Goal: Book appointment/travel/reservation

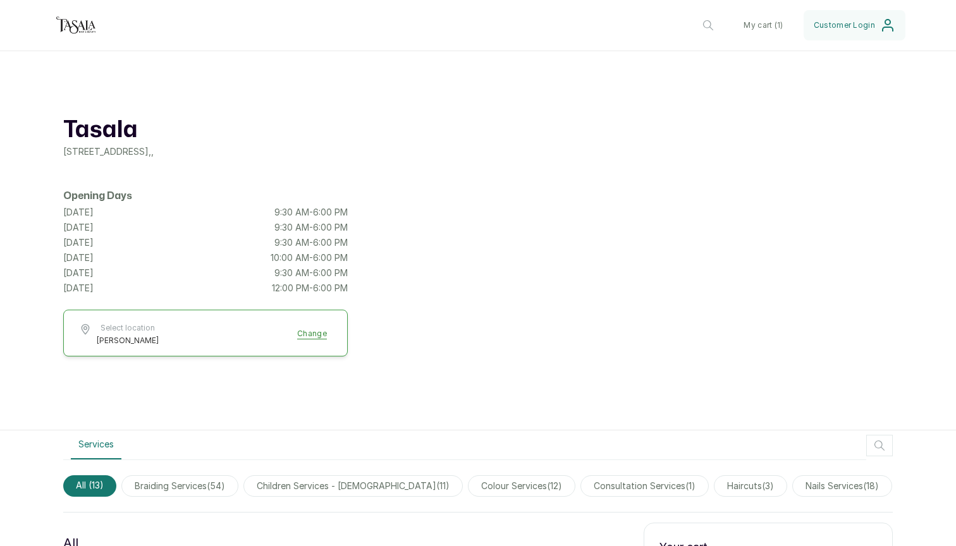
scroll to position [340, 0]
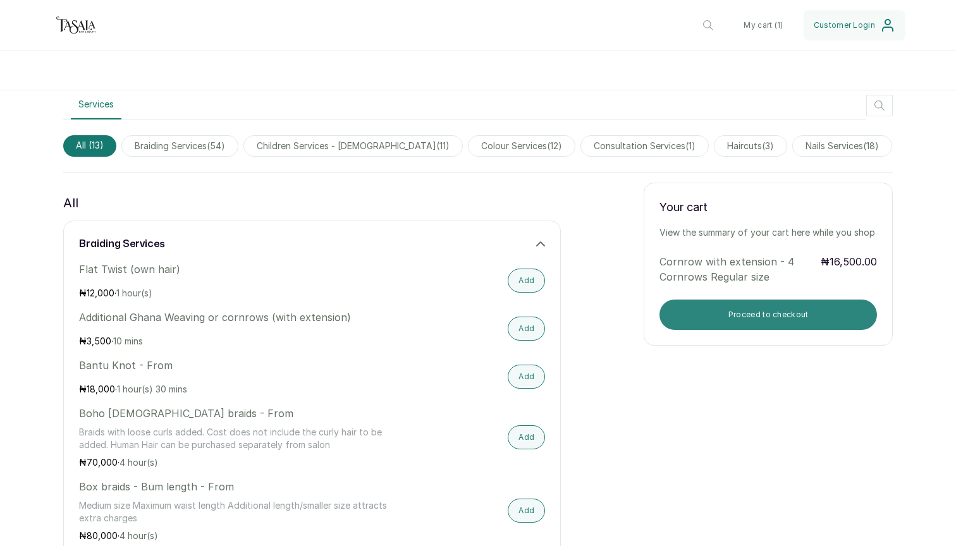
click at [698, 303] on button "Proceed to checkout" at bounding box center [769, 315] width 218 height 30
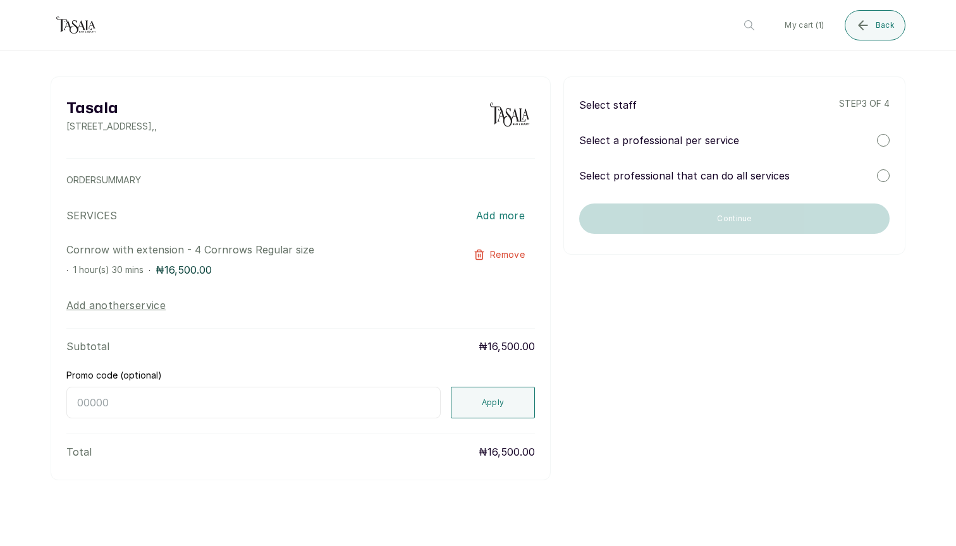
click at [711, 142] on p "Select a professional per service" at bounding box center [659, 140] width 160 height 15
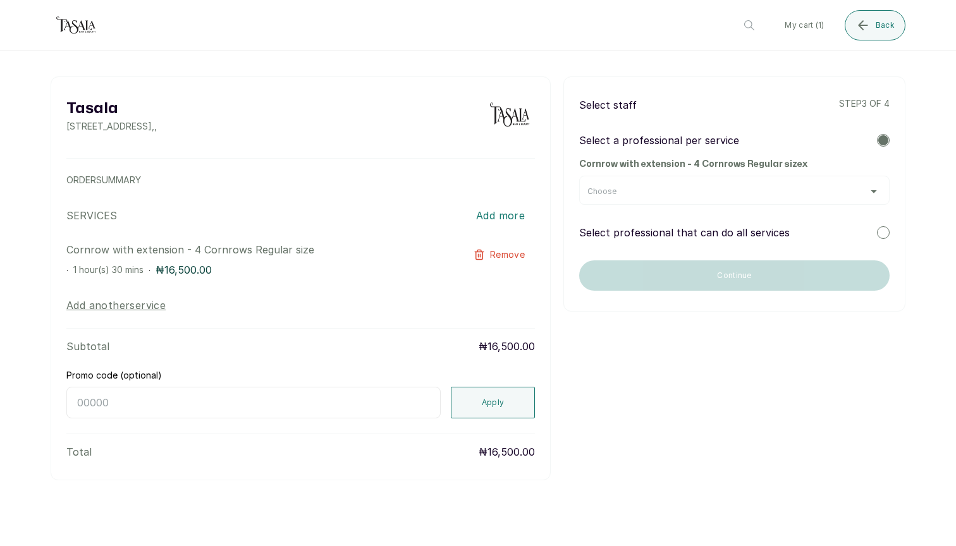
click at [678, 139] on p "Select a professional per service" at bounding box center [659, 140] width 160 height 15
click at [688, 110] on div "Select staff step 3 of 4" at bounding box center [734, 104] width 311 height 15
click at [624, 194] on div "Choose" at bounding box center [735, 192] width 294 height 10
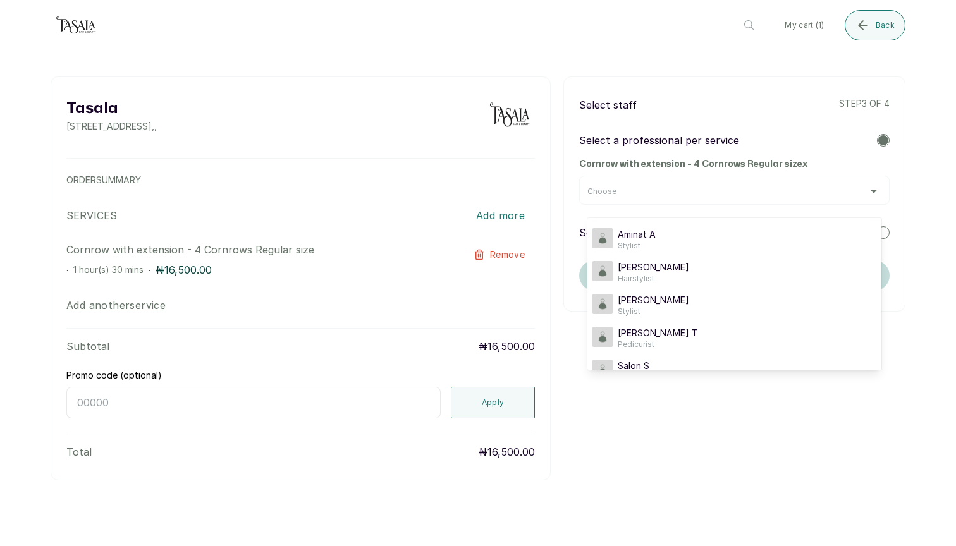
click at [632, 143] on p "Select a professional per service" at bounding box center [659, 140] width 160 height 15
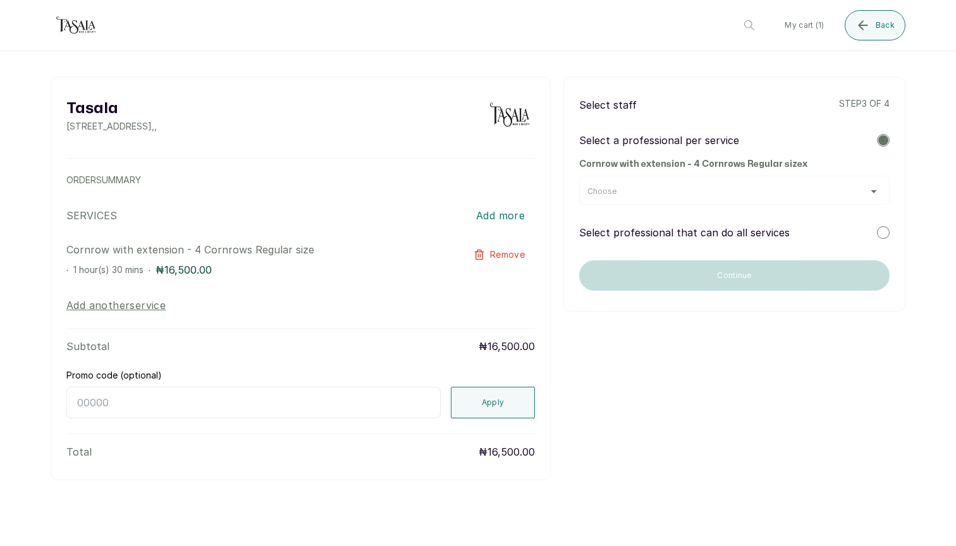
click at [642, 142] on p "Select a professional per service" at bounding box center [659, 140] width 160 height 15
click at [658, 210] on div "Select staff step 3 of 4 Select a professional per service Cornrow with extensi…" at bounding box center [735, 194] width 342 height 235
click at [654, 197] on div "Choose" at bounding box center [734, 190] width 311 height 29
click at [877, 188] on div "Choose" at bounding box center [735, 192] width 294 height 10
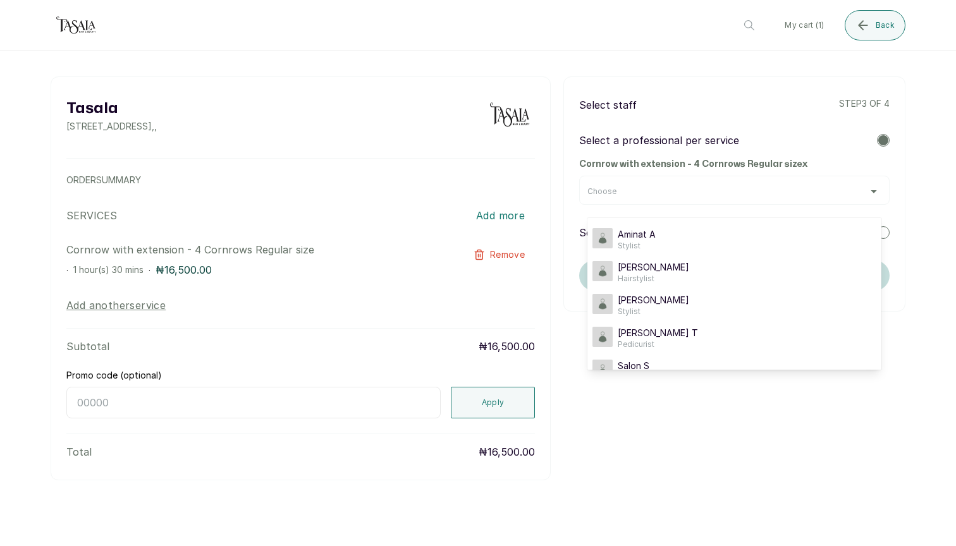
click at [693, 151] on div "Select a professional per service Cornrow with extension - 4 Cornrows Regular s…" at bounding box center [734, 169] width 311 height 72
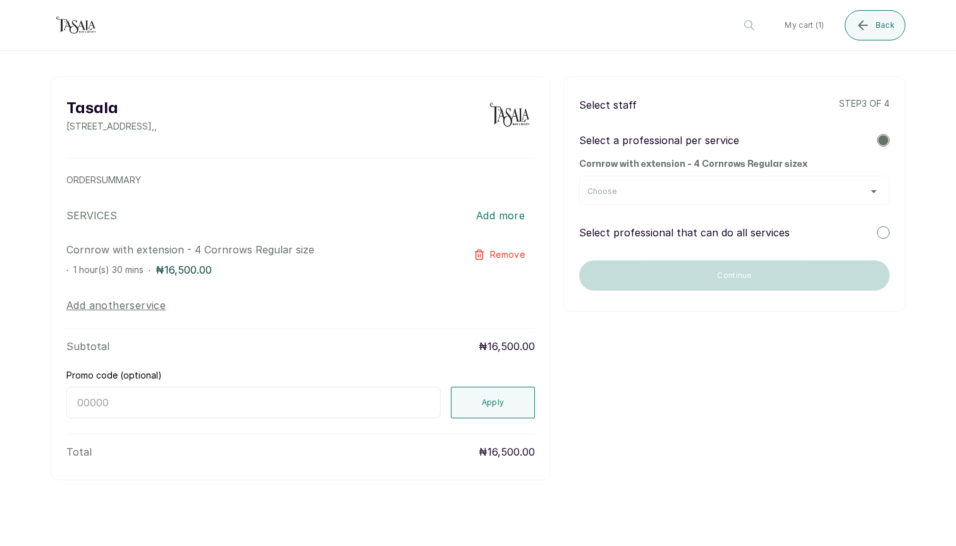
click at [677, 235] on p "Select professional that can do all services" at bounding box center [684, 232] width 211 height 15
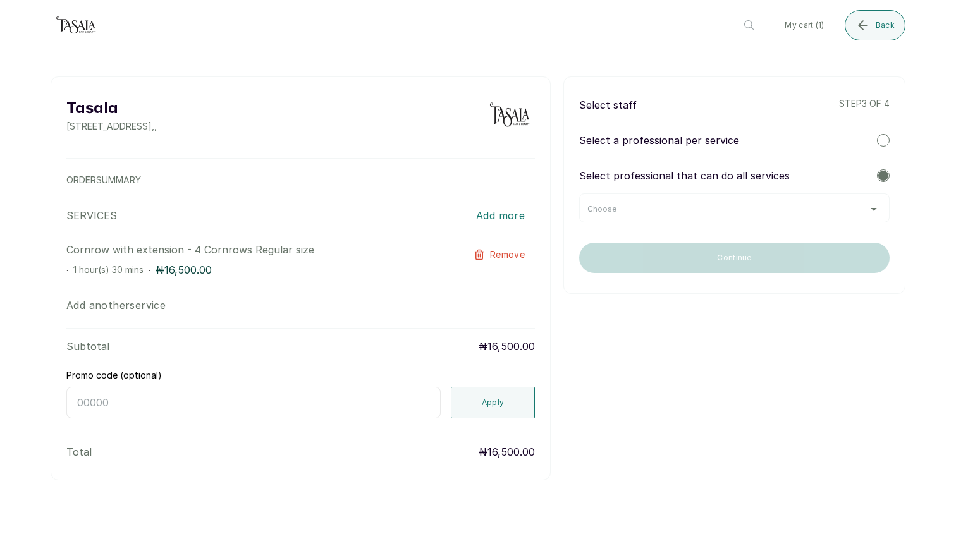
click at [713, 209] on div "Choose" at bounding box center [735, 209] width 294 height 10
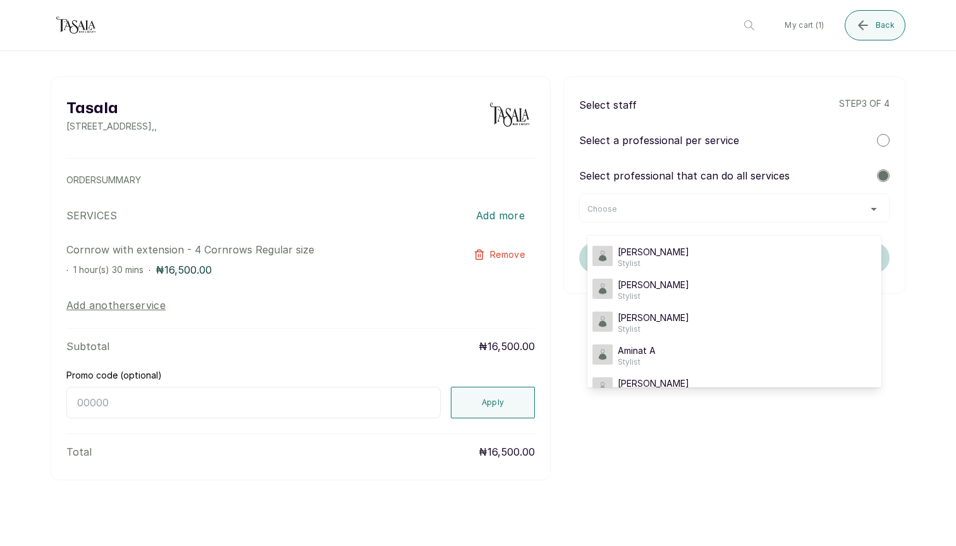
click at [688, 170] on p "Select professional that can do all services" at bounding box center [684, 175] width 211 height 15
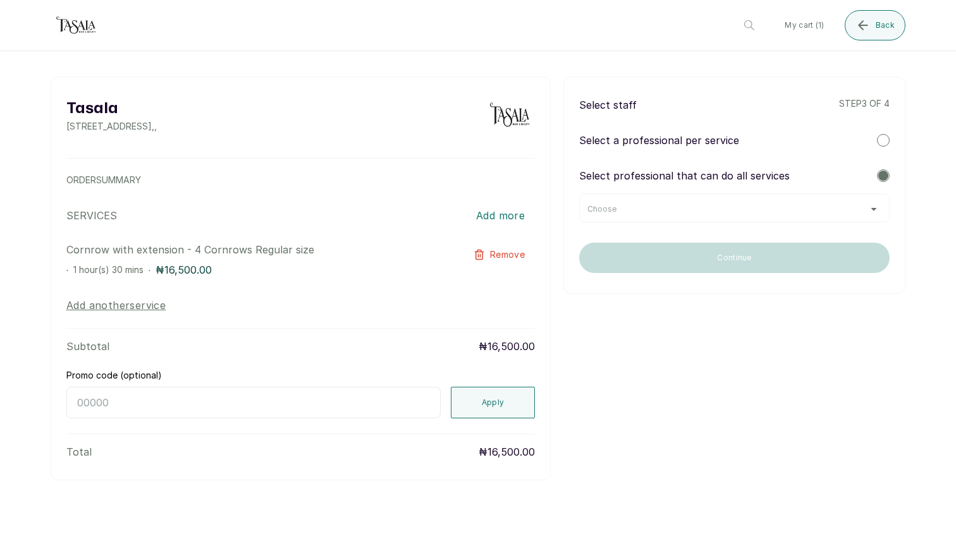
click at [658, 213] on div "Choose" at bounding box center [735, 209] width 294 height 10
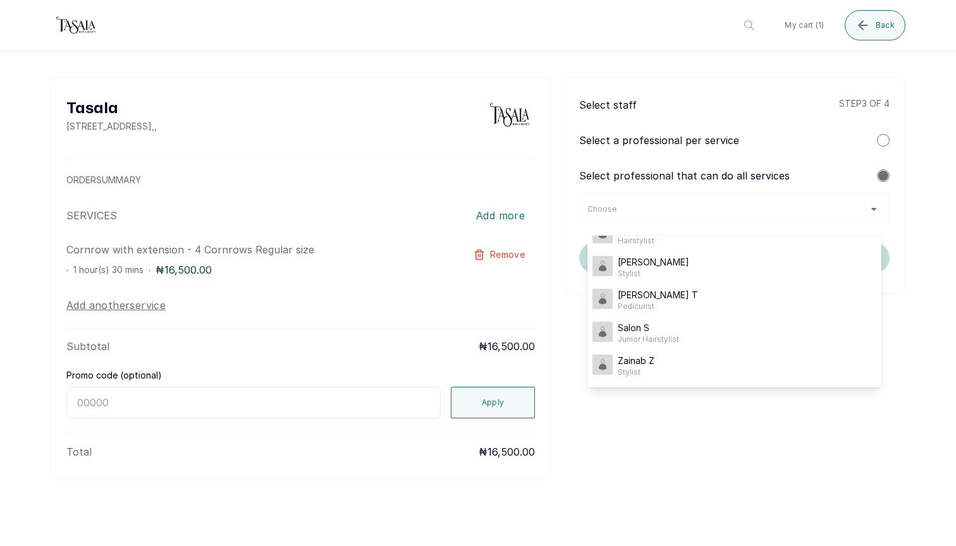
scroll to position [154, 0]
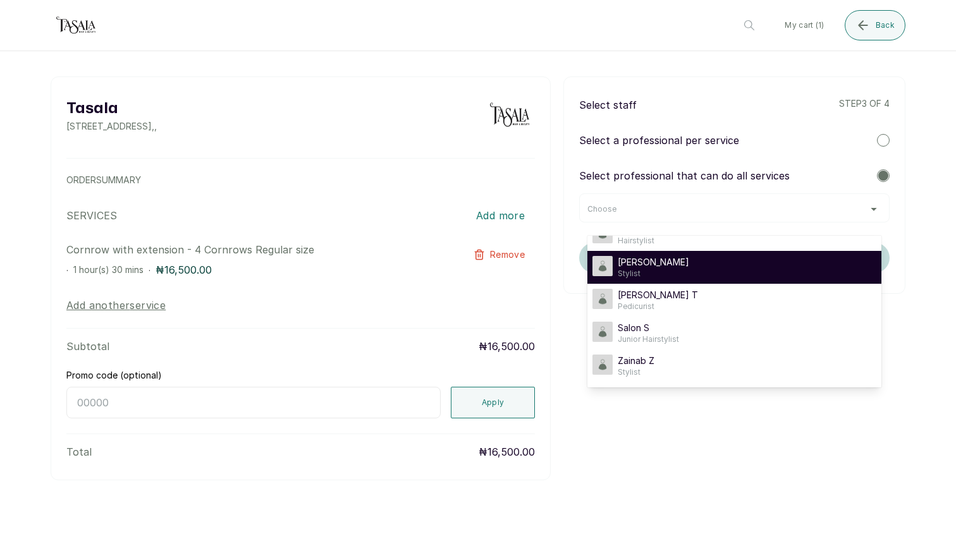
click at [656, 271] on div "[PERSON_NAME]" at bounding box center [735, 267] width 284 height 23
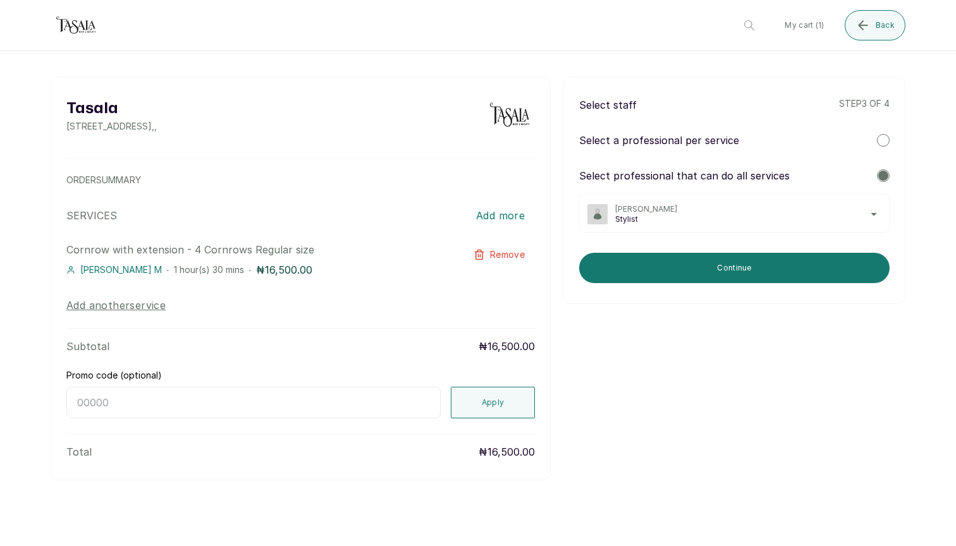
scroll to position [0, 0]
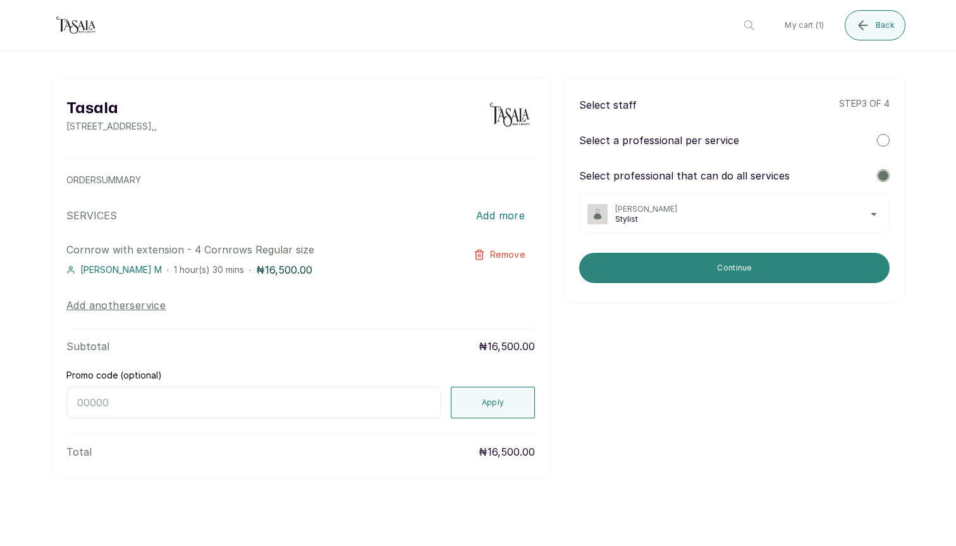
click at [615, 268] on button "Continue" at bounding box center [734, 268] width 311 height 30
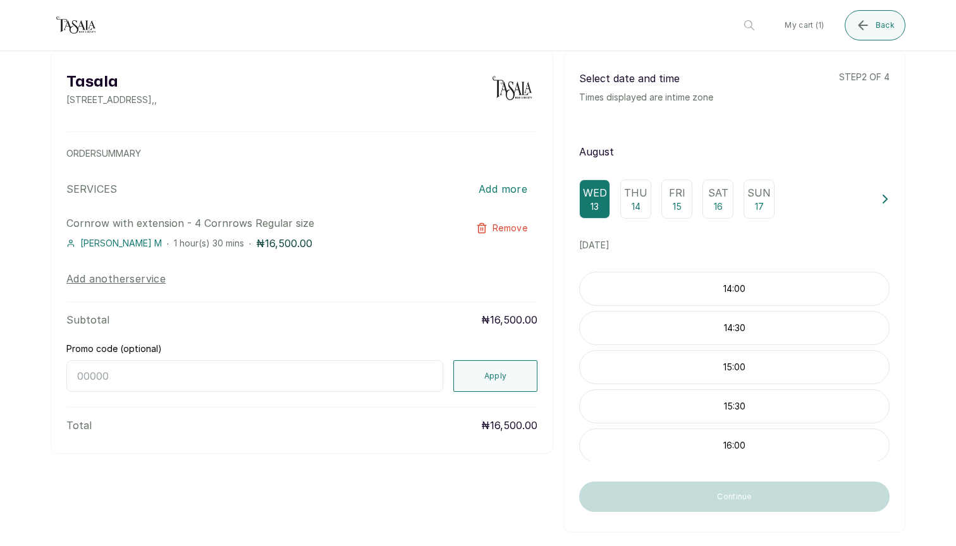
click at [636, 193] on p "Thu" at bounding box center [635, 192] width 23 height 15
click at [633, 297] on div "09:30" at bounding box center [734, 289] width 311 height 34
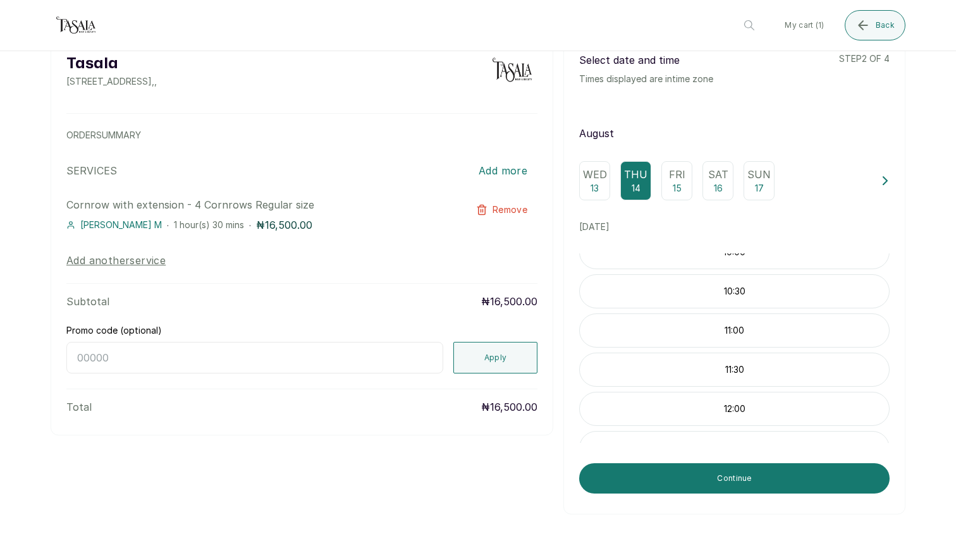
scroll to position [177, 0]
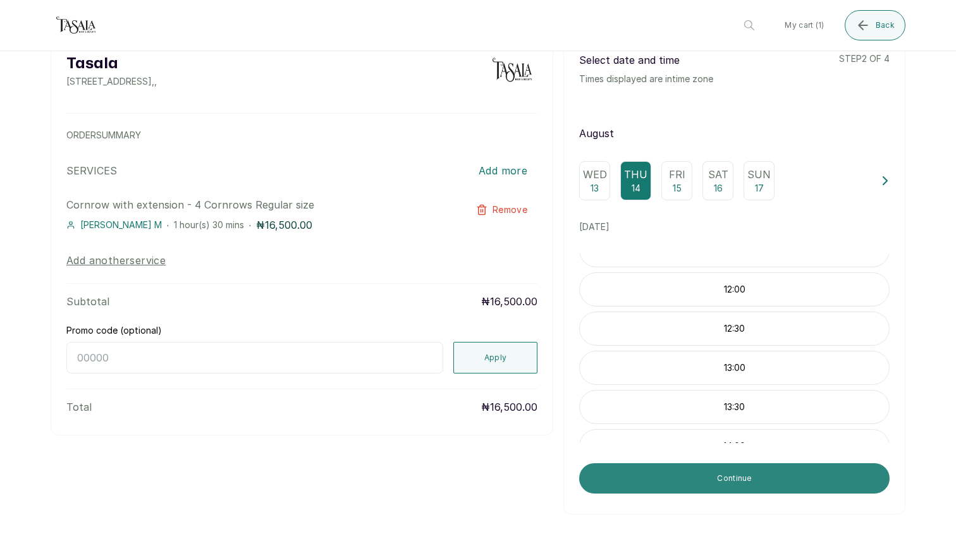
click at [626, 474] on button "Continue" at bounding box center [734, 479] width 311 height 30
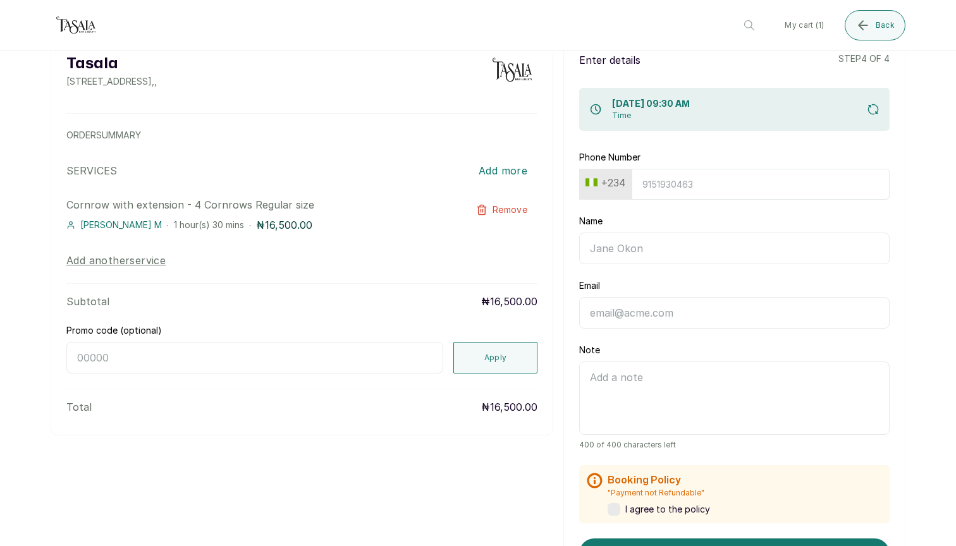
scroll to position [0, 0]
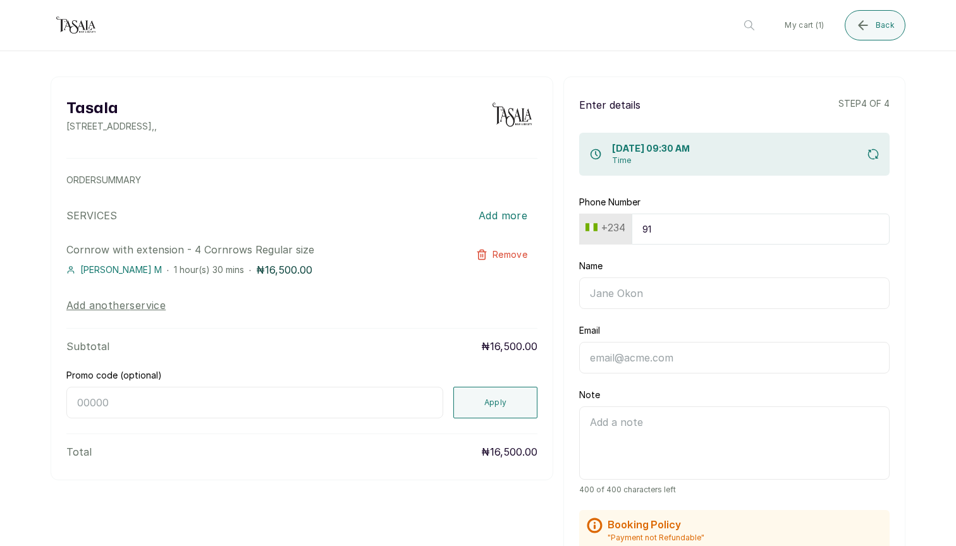
type input "9"
type input "9164525036"
type input "[PERSON_NAME]"
type input "[EMAIL_ADDRESS][DOMAIN_NAME]"
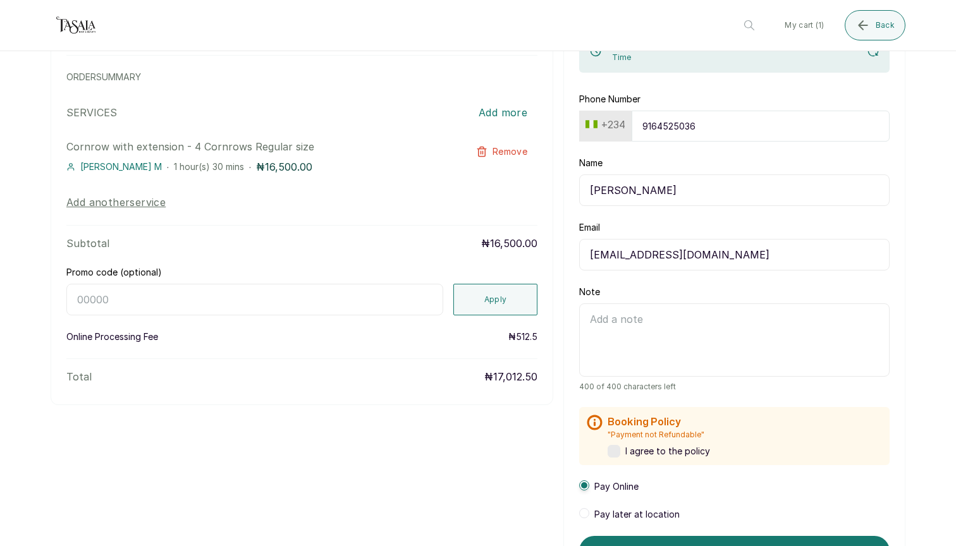
scroll to position [104, 0]
type input "9164525036"
click at [615, 448] on label at bounding box center [614, 450] width 13 height 13
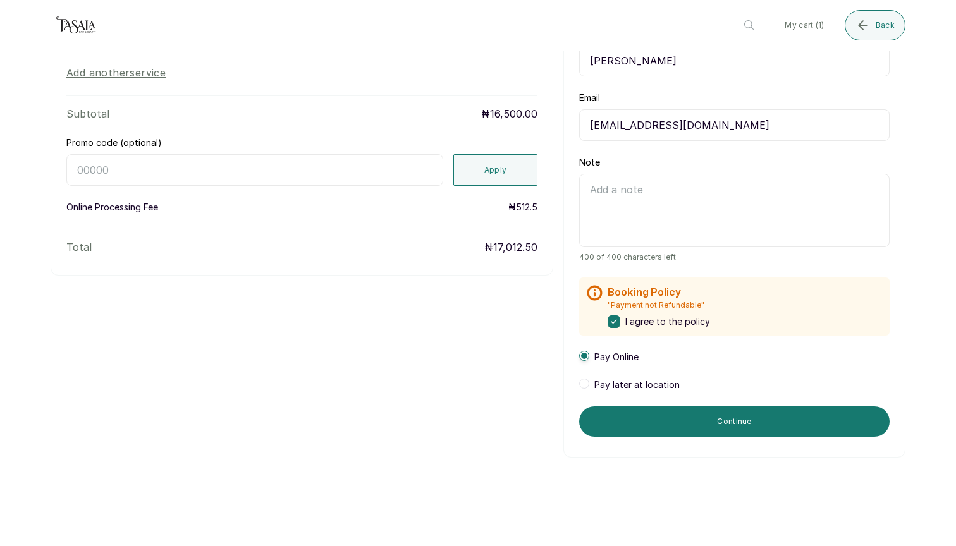
scroll to position [237, 0]
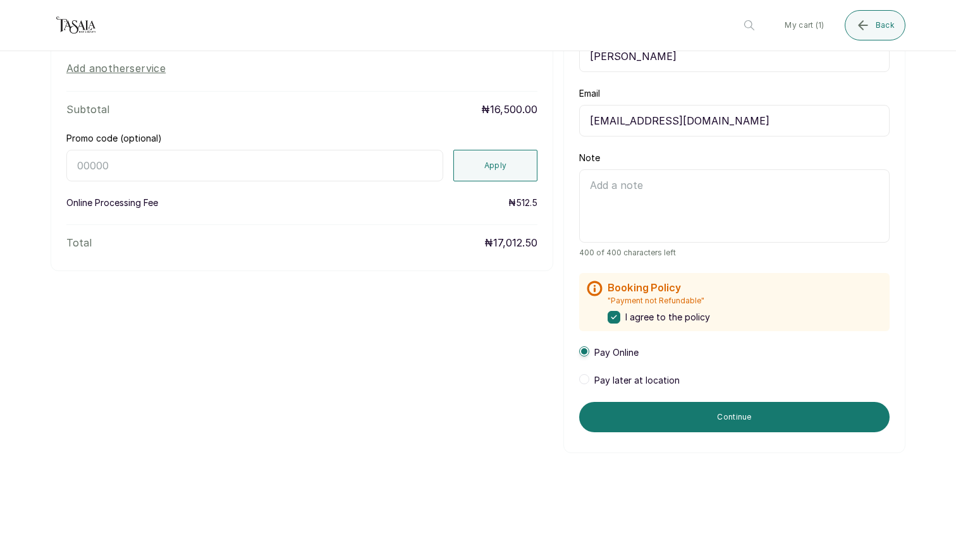
click at [588, 378] on span at bounding box center [584, 379] width 10 height 10
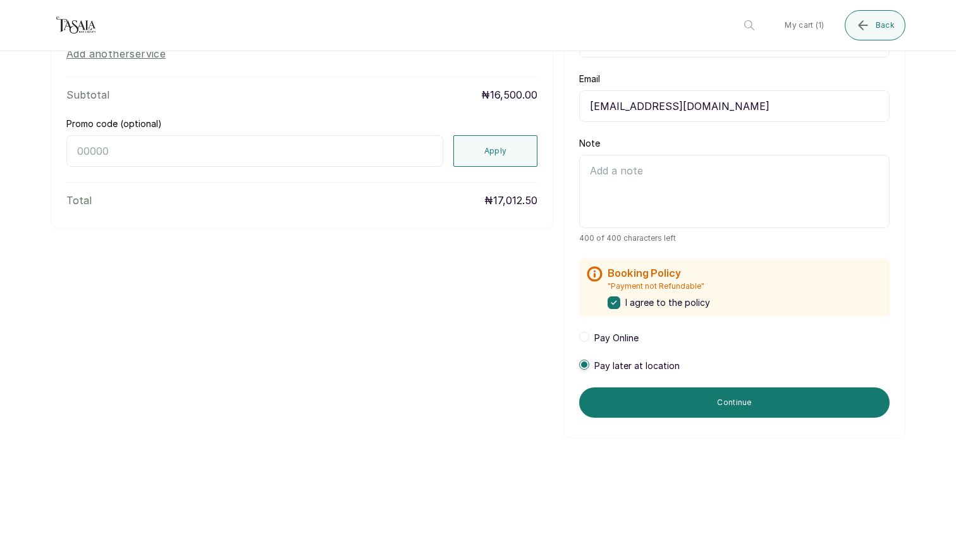
scroll to position [252, 0]
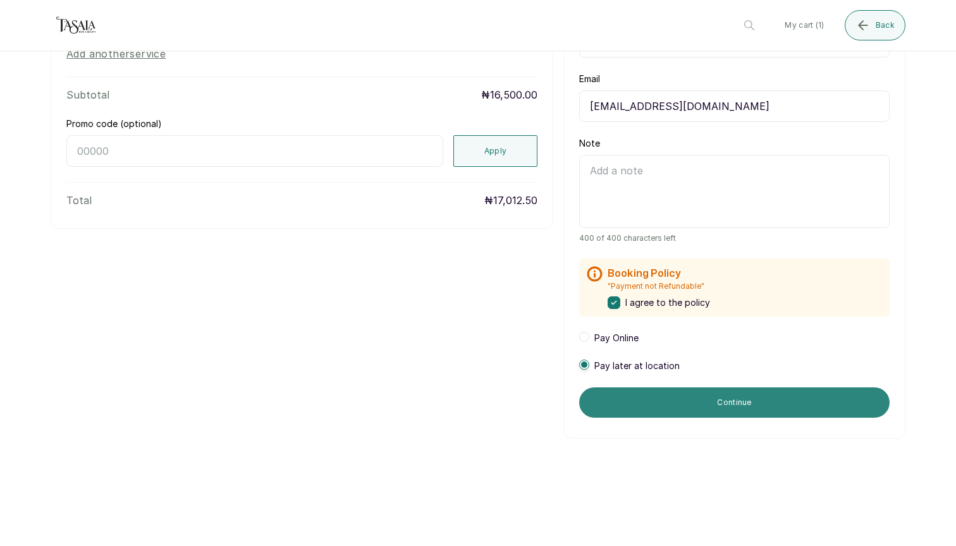
click at [604, 396] on button "Continue" at bounding box center [734, 403] width 311 height 30
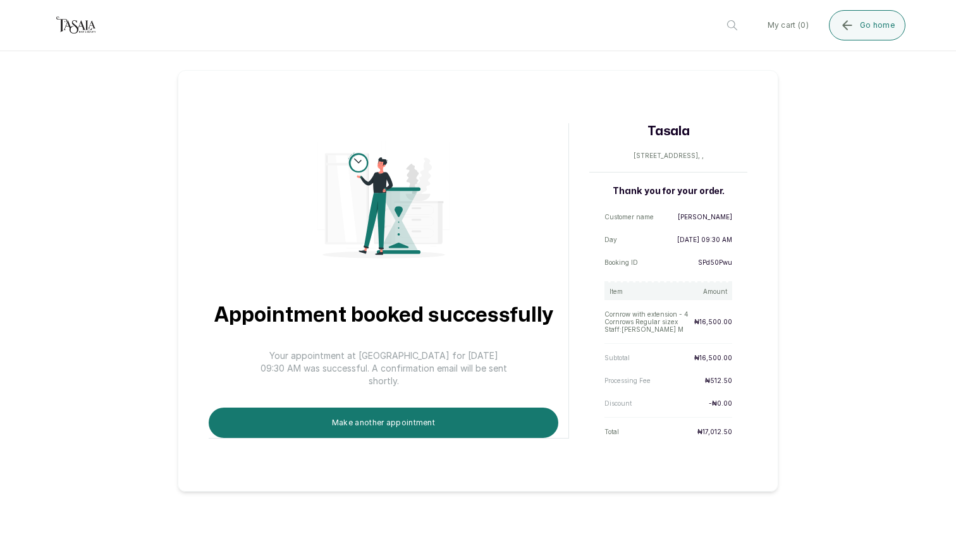
scroll to position [0, 0]
